Goal: Task Accomplishment & Management: Complete application form

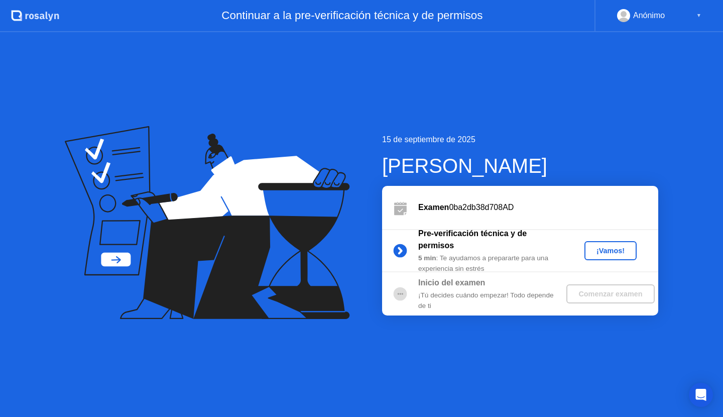
click at [600, 249] on div "¡Vamos!" at bounding box center [610, 250] width 44 height 8
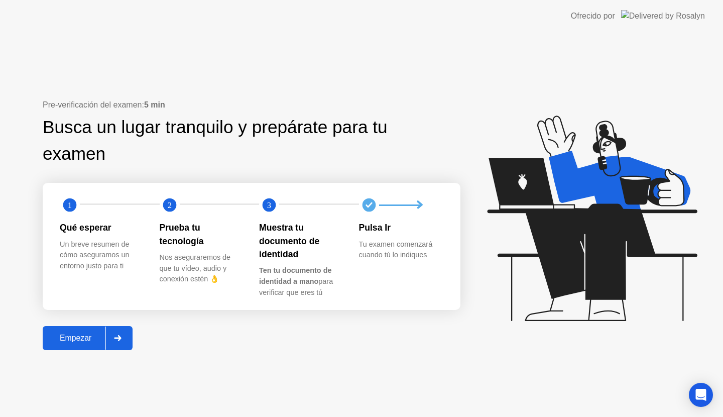
click at [94, 335] on div "Empezar" at bounding box center [76, 337] width 60 height 9
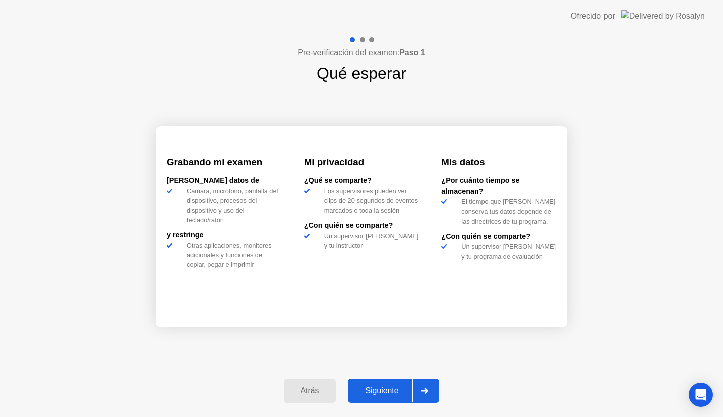
click at [383, 387] on div "Siguiente" at bounding box center [381, 390] width 61 height 9
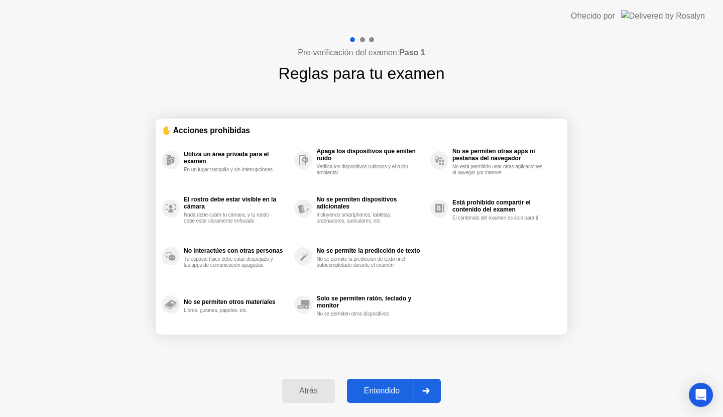
click at [383, 387] on div "Entendido" at bounding box center [382, 390] width 64 height 9
select select "**********"
select select "*******"
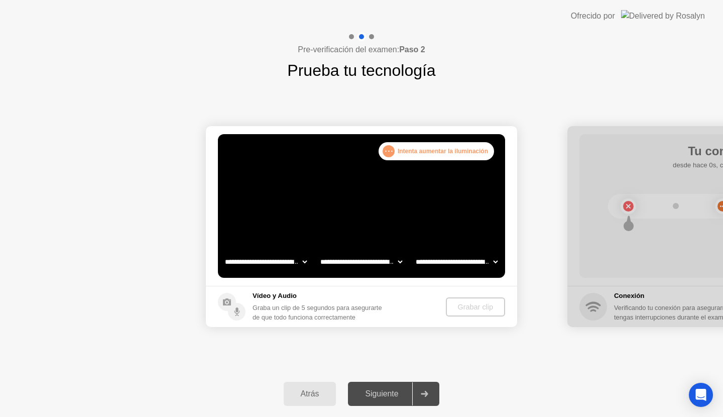
click at [387, 392] on div "Siguiente" at bounding box center [381, 393] width 61 height 9
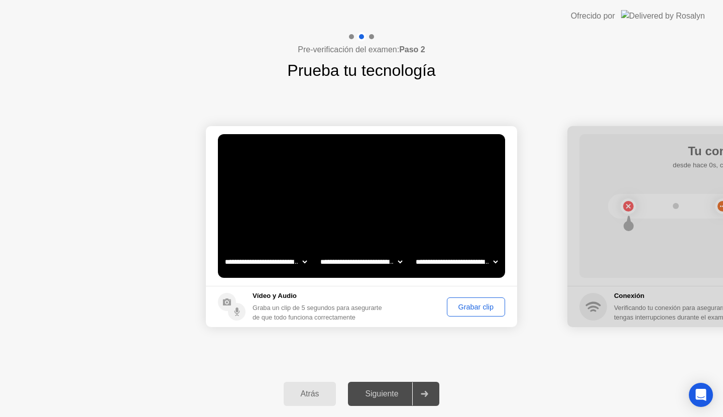
click at [464, 308] on div "Grabar clip" at bounding box center [475, 307] width 51 height 8
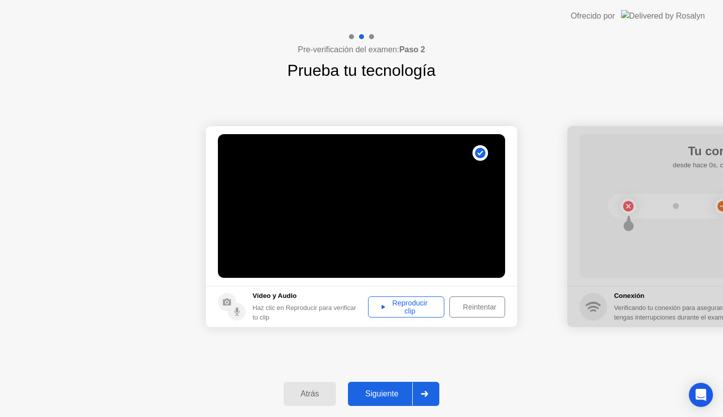
click at [382, 391] on div "Siguiente" at bounding box center [381, 393] width 61 height 9
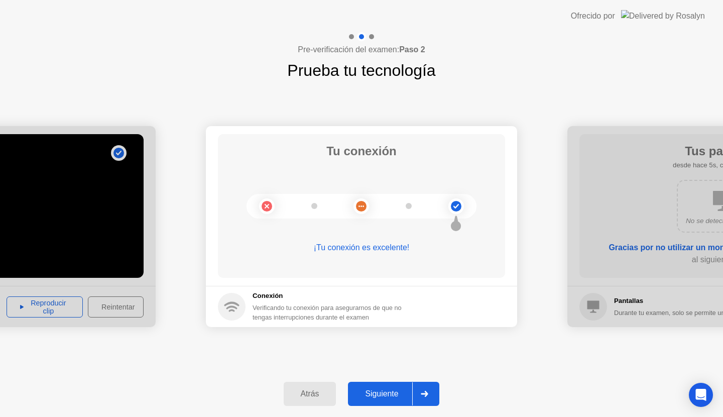
click at [372, 392] on div "Siguiente" at bounding box center [381, 393] width 61 height 9
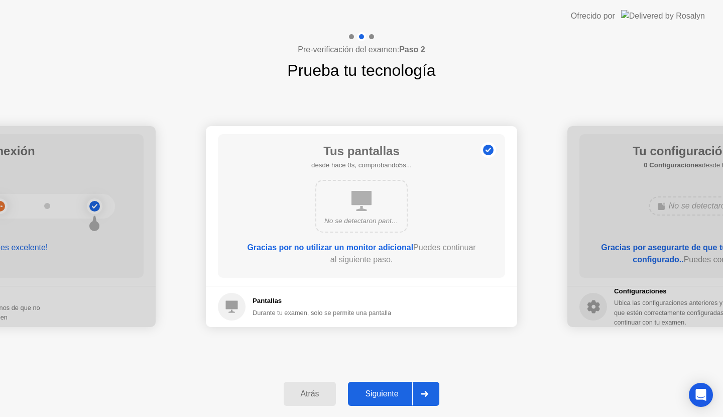
click at [372, 392] on div "Siguiente" at bounding box center [381, 393] width 61 height 9
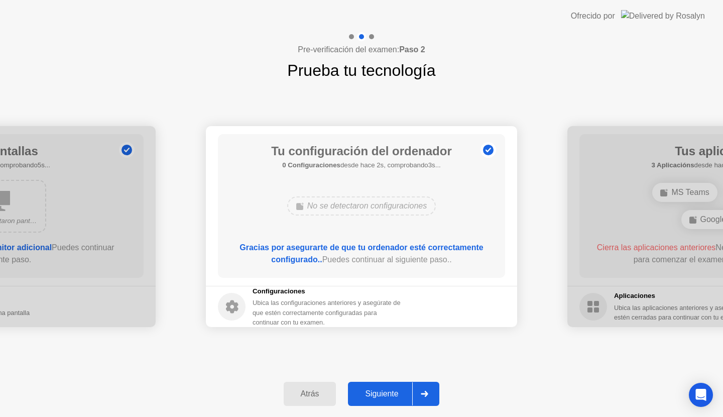
click at [372, 392] on div "Siguiente" at bounding box center [381, 393] width 61 height 9
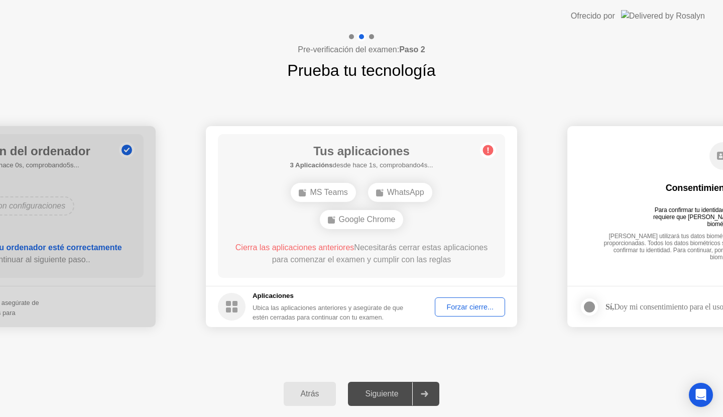
click at [372, 392] on div "Siguiente" at bounding box center [381, 393] width 61 height 9
click at [468, 310] on div "Forzar cierre..." at bounding box center [469, 307] width 63 height 8
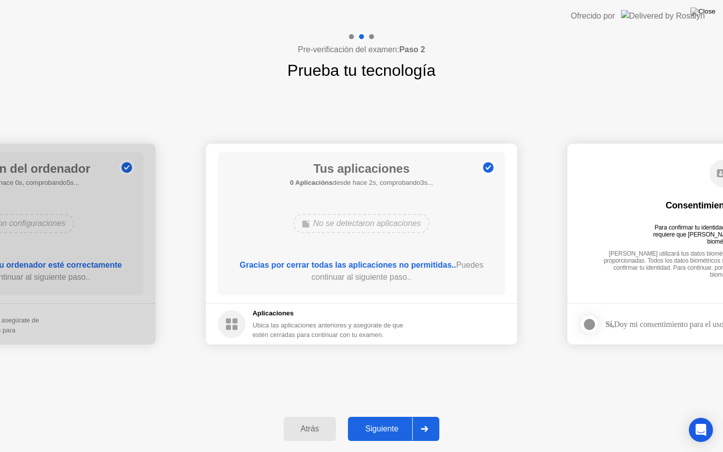
click at [388, 416] on button "Siguiente" at bounding box center [393, 429] width 91 height 24
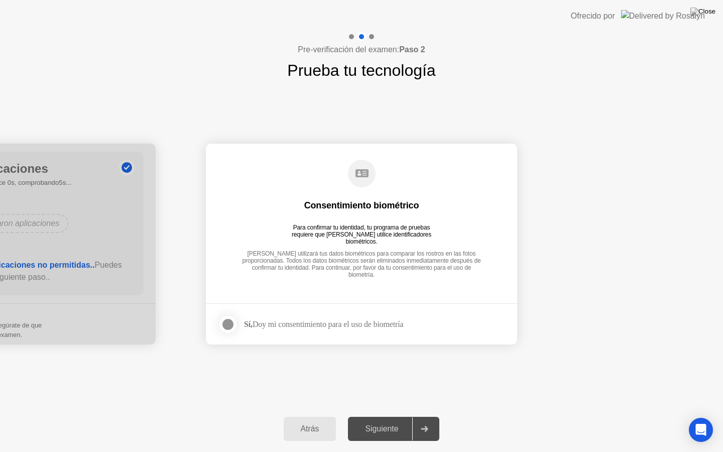
click at [227, 322] on div at bounding box center [228, 324] width 12 height 12
click at [382, 416] on button "Siguiente" at bounding box center [393, 429] width 91 height 24
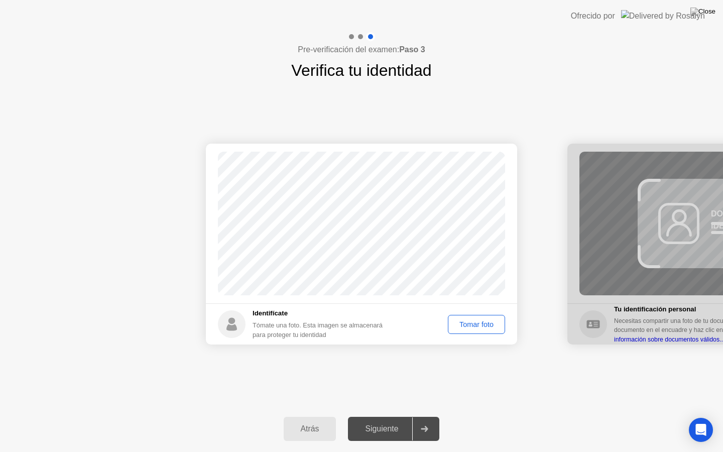
click at [470, 321] on div "Tomar foto" at bounding box center [476, 324] width 50 height 8
click at [386, 416] on div "Siguiente" at bounding box center [381, 428] width 61 height 9
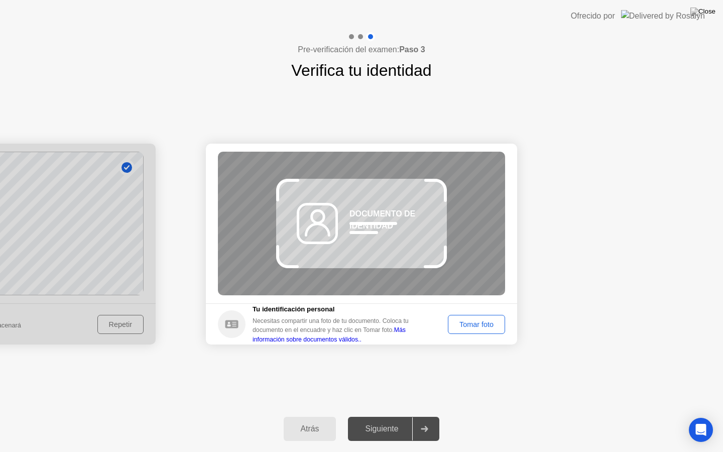
click at [464, 323] on div "Tomar foto" at bounding box center [476, 324] width 50 height 8
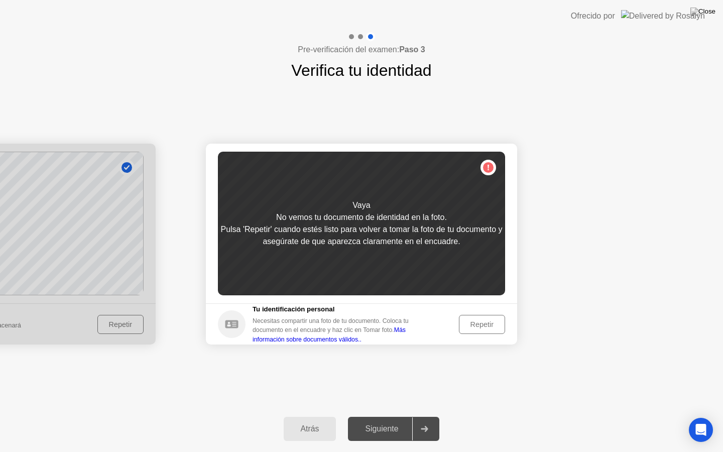
click at [477, 322] on div "Repetir" at bounding box center [481, 324] width 39 height 8
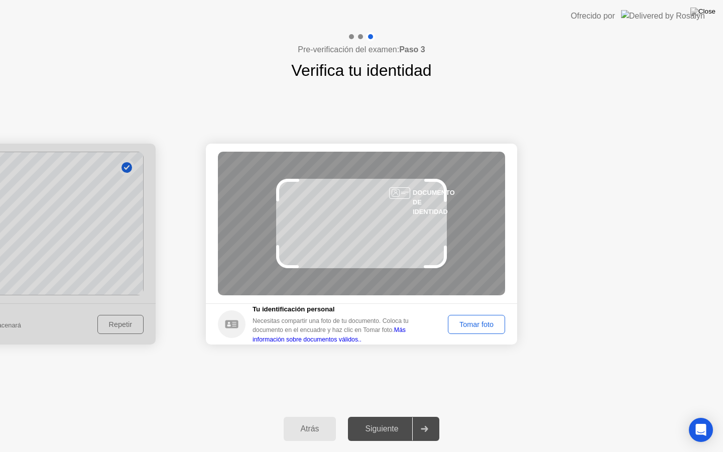
click at [493, 315] on button "Tomar foto" at bounding box center [476, 324] width 57 height 19
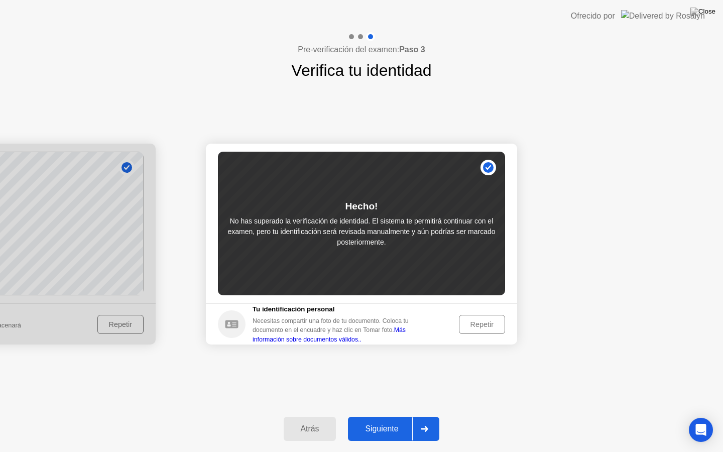
click at [398, 416] on div "Siguiente" at bounding box center [381, 428] width 61 height 9
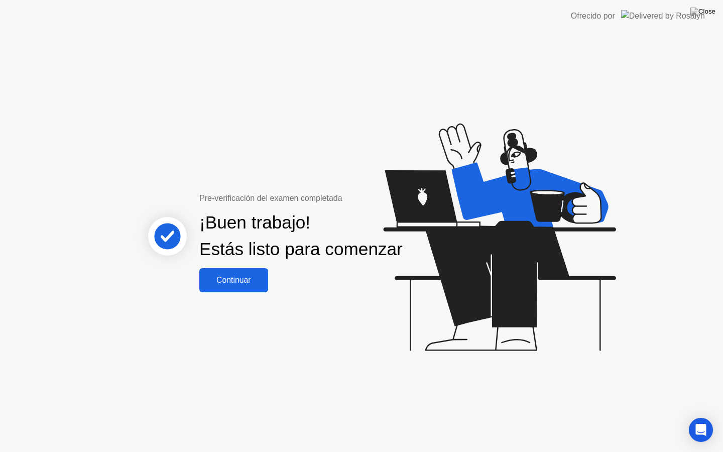
click at [237, 285] on div "Continuar" at bounding box center [233, 280] width 63 height 9
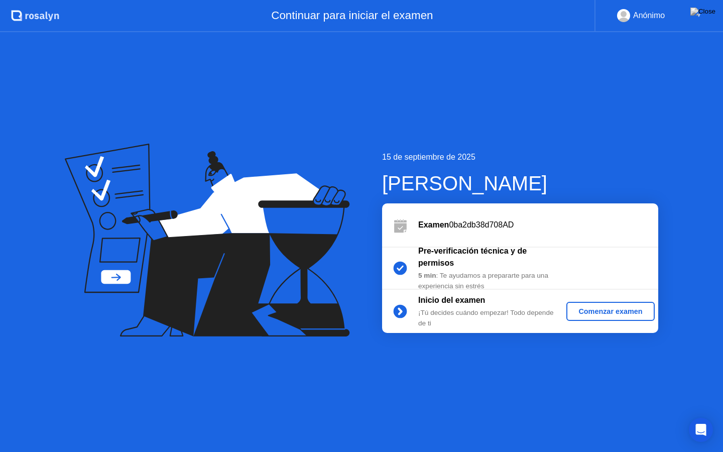
click at [590, 309] on div "Comenzar examen" at bounding box center [610, 311] width 80 height 8
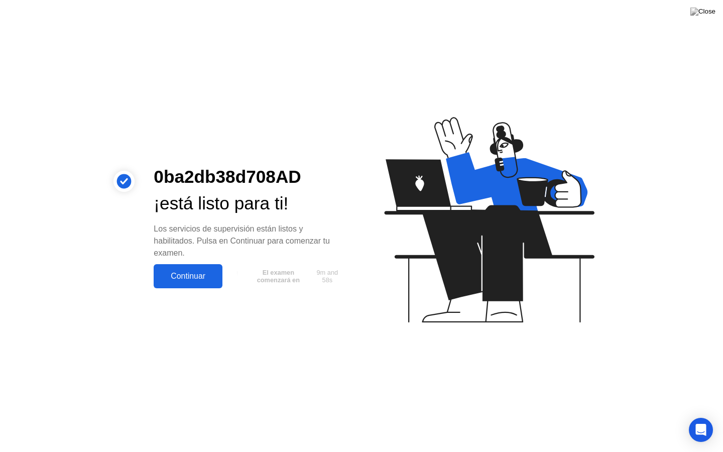
click at [186, 278] on div "Continuar" at bounding box center [188, 276] width 63 height 9
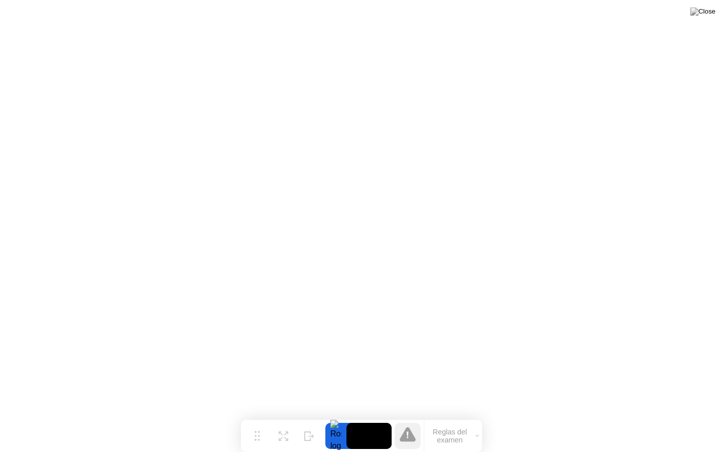
click at [336, 416] on div at bounding box center [335, 436] width 21 height 26
click at [365, 416] on video at bounding box center [368, 436] width 45 height 26
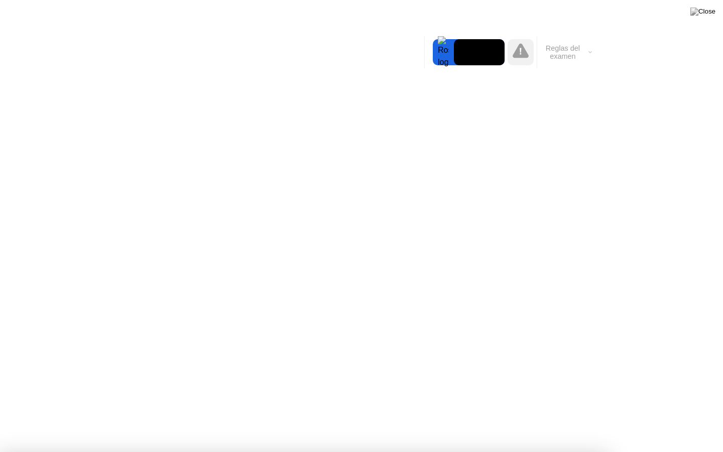
click at [577, 51] on button "Reglas del examen" at bounding box center [566, 52] width 58 height 17
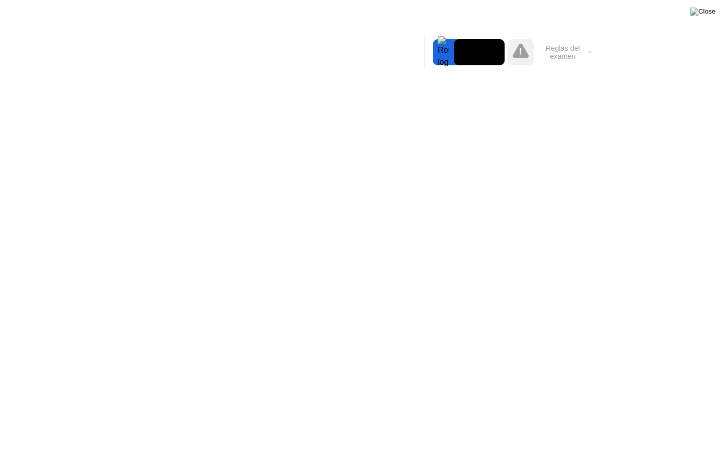
click at [713, 12] on img at bounding box center [702, 12] width 25 height 8
